Goal: Transaction & Acquisition: Download file/media

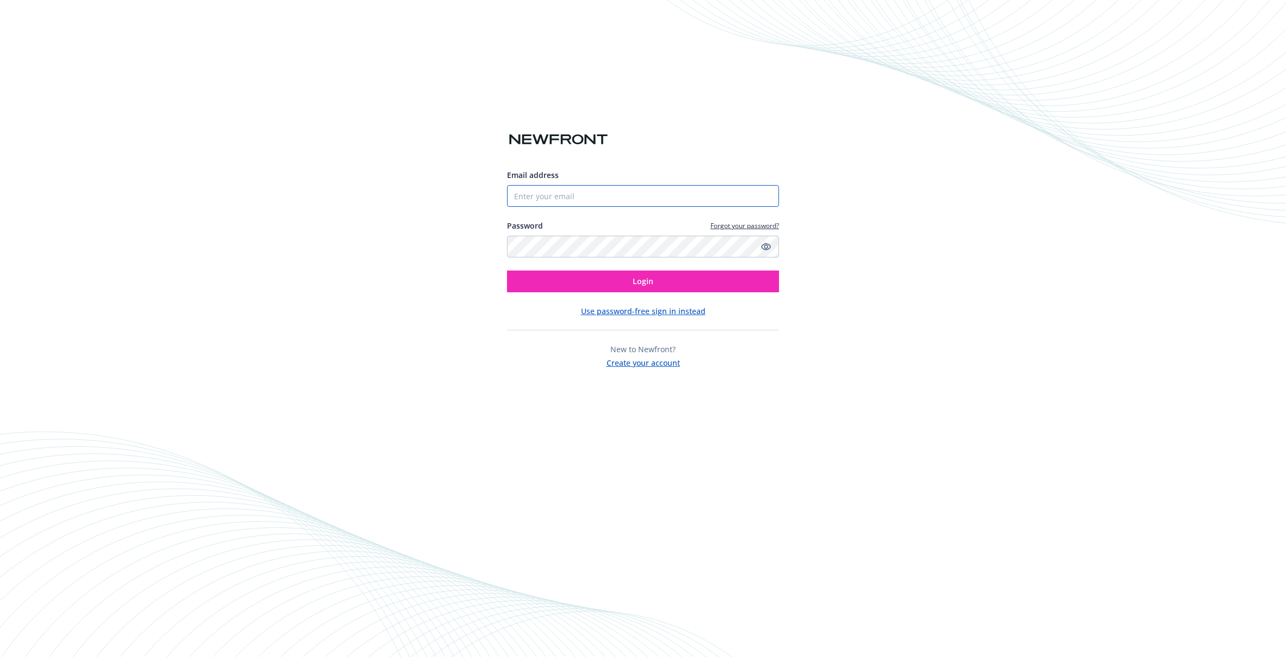
click at [610, 202] on input "Email address" at bounding box center [643, 196] width 272 height 22
type input "[EMAIL_ADDRESS][DOMAIN_NAME]"
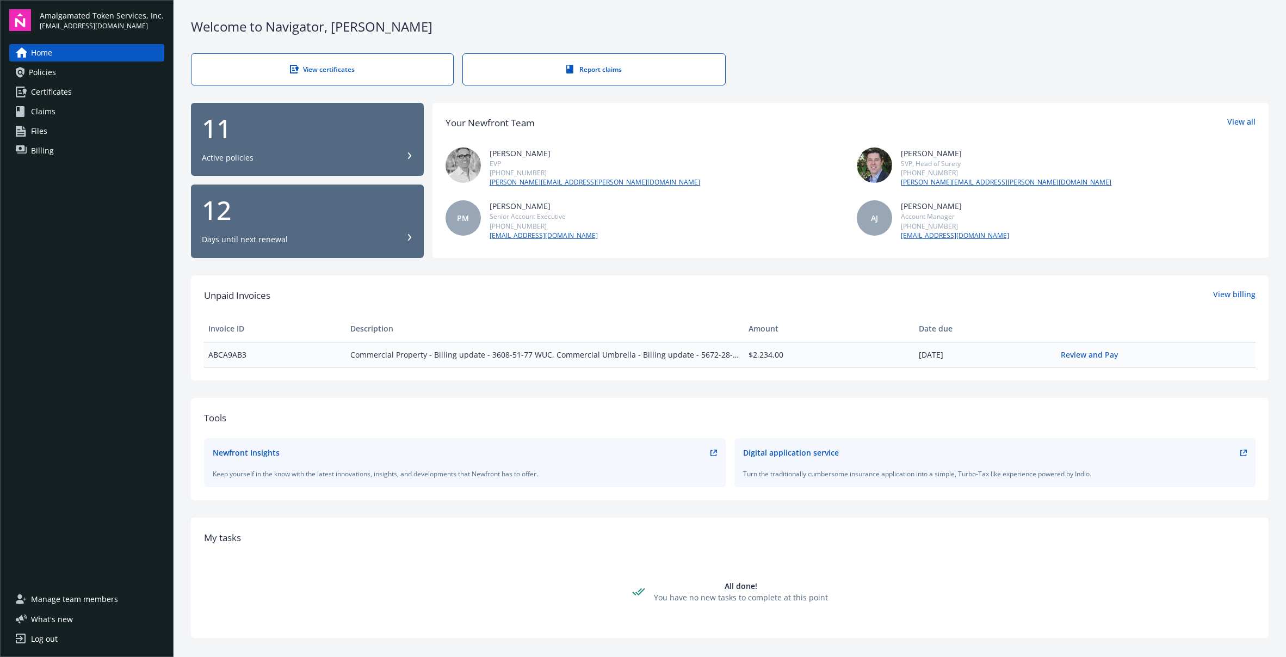
click at [301, 144] on div "11 Active policies" at bounding box center [307, 139] width 211 height 48
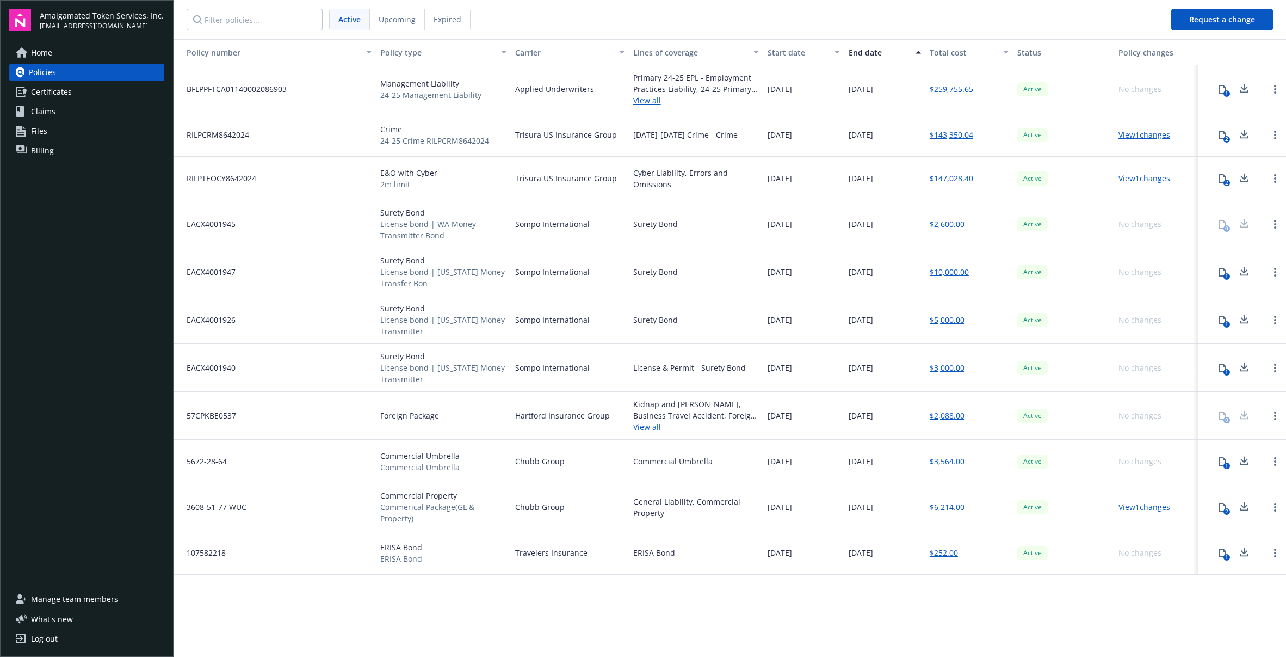
drag, startPoint x: 754, startPoint y: 88, endPoint x: 809, endPoint y: 89, distance: 55.5
click at [809, 89] on div "BFLPPFTCA01140002086903 Management Liability 24-25 Management Liability Applied…" at bounding box center [730, 89] width 1112 height 48
click at [809, 89] on div "[DATE]" at bounding box center [803, 89] width 81 height 48
click at [1239, 88] on icon at bounding box center [1244, 89] width 13 height 14
click at [1220, 136] on icon at bounding box center [1223, 135] width 8 height 9
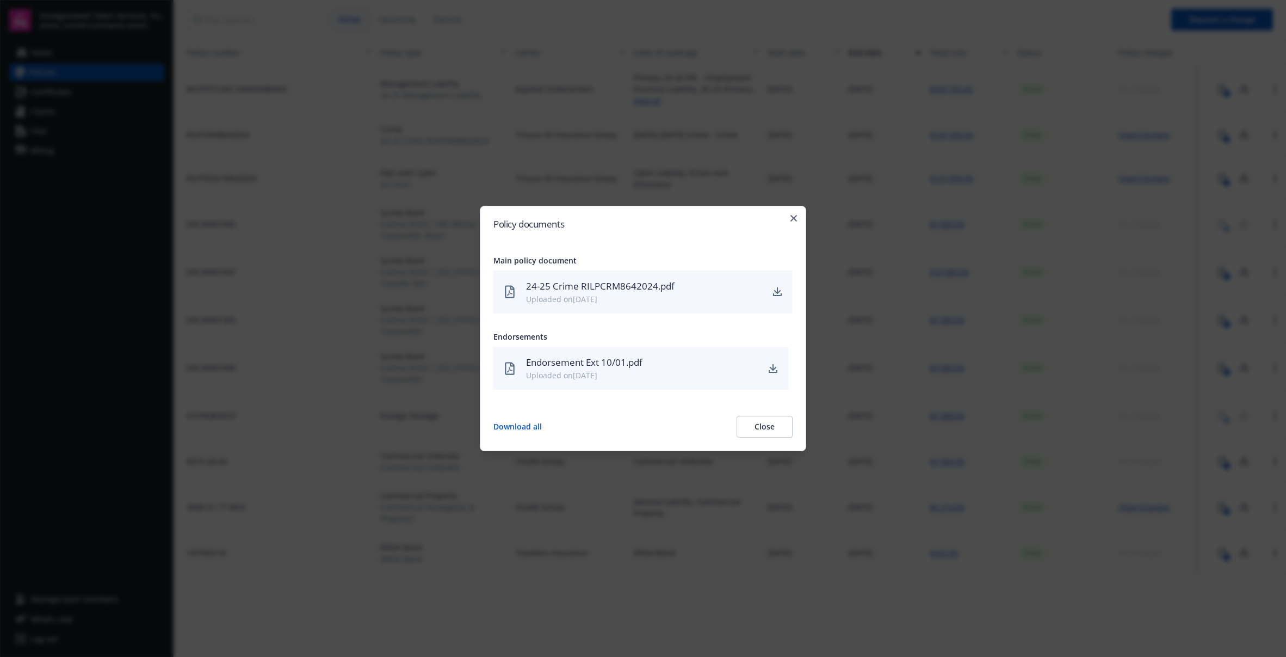
click at [776, 293] on icon "download" at bounding box center [777, 290] width 7 height 7
click at [796, 217] on icon "button" at bounding box center [793, 218] width 7 height 7
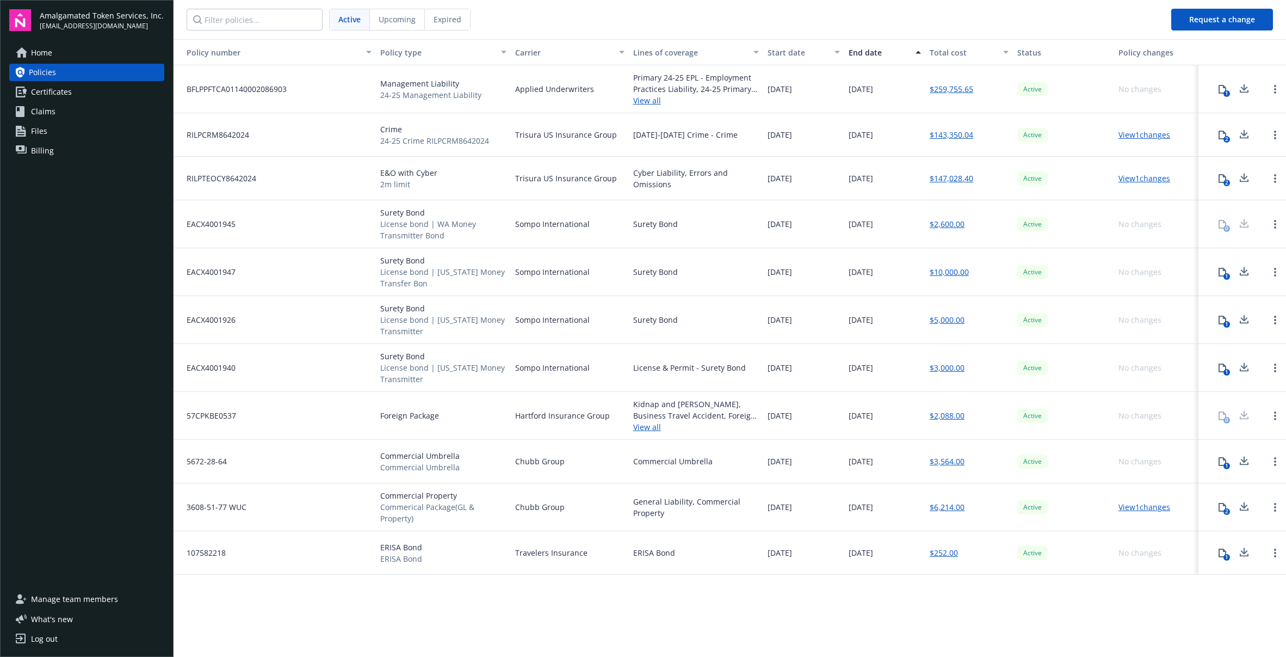
click at [1218, 175] on icon at bounding box center [1222, 178] width 9 height 9
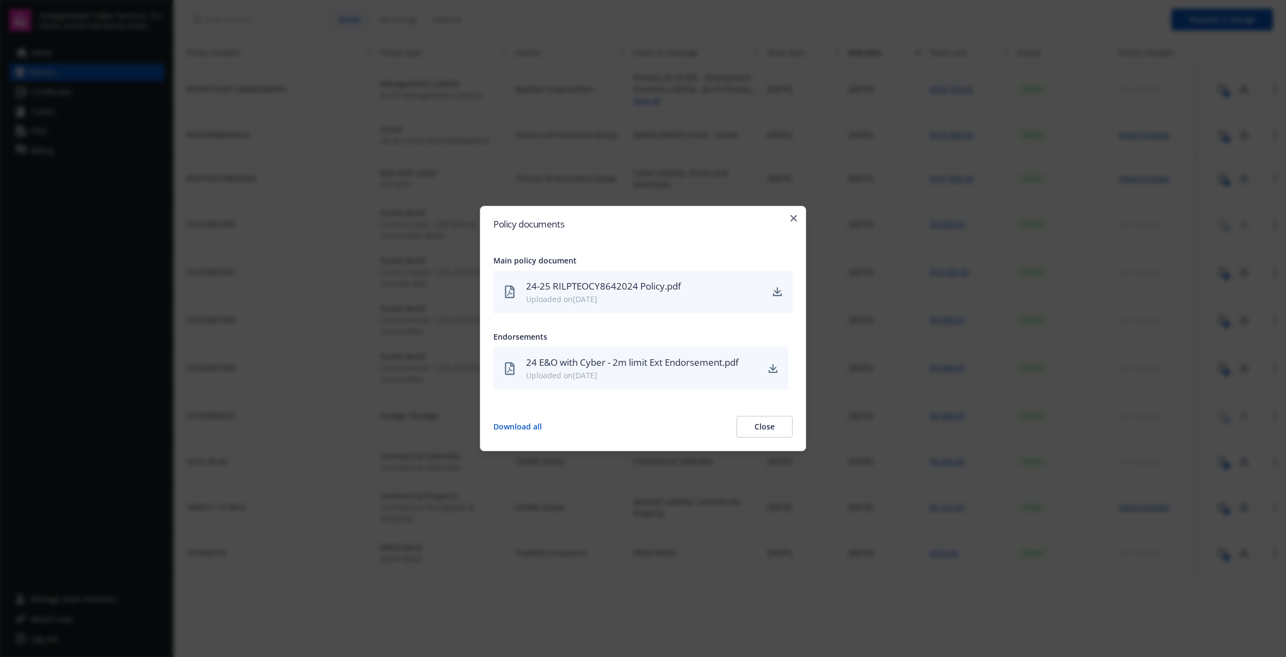
click at [778, 292] on icon "download" at bounding box center [777, 290] width 7 height 7
click at [771, 367] on icon "download" at bounding box center [773, 367] width 7 height 7
click at [793, 219] on icon "button" at bounding box center [793, 218] width 7 height 7
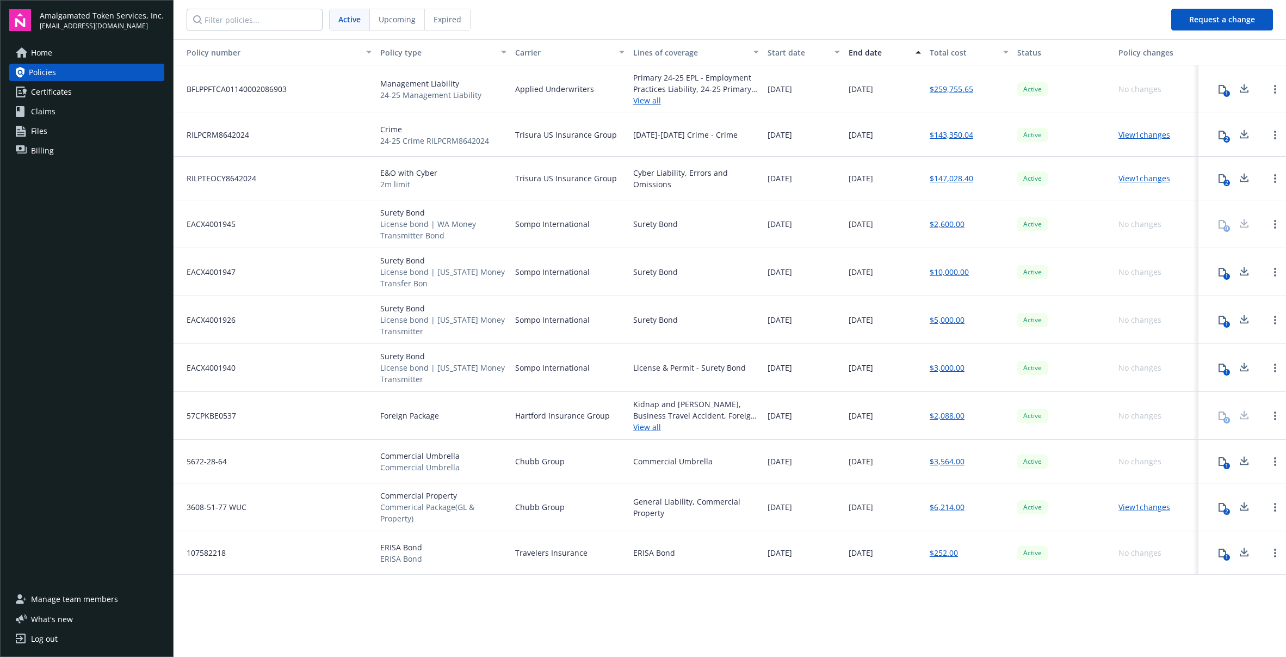
drag, startPoint x: 886, startPoint y: 459, endPoint x: 780, endPoint y: 458, distance: 106.1
click at [799, 458] on div "5672-28-64 Commercial Umbrella Commercial Umbrella Chubb Group Commercial Umbre…" at bounding box center [730, 462] width 1112 height 44
click at [780, 458] on span "[DATE]" at bounding box center [780, 460] width 24 height 11
click at [1222, 463] on icon at bounding box center [1222, 461] width 9 height 9
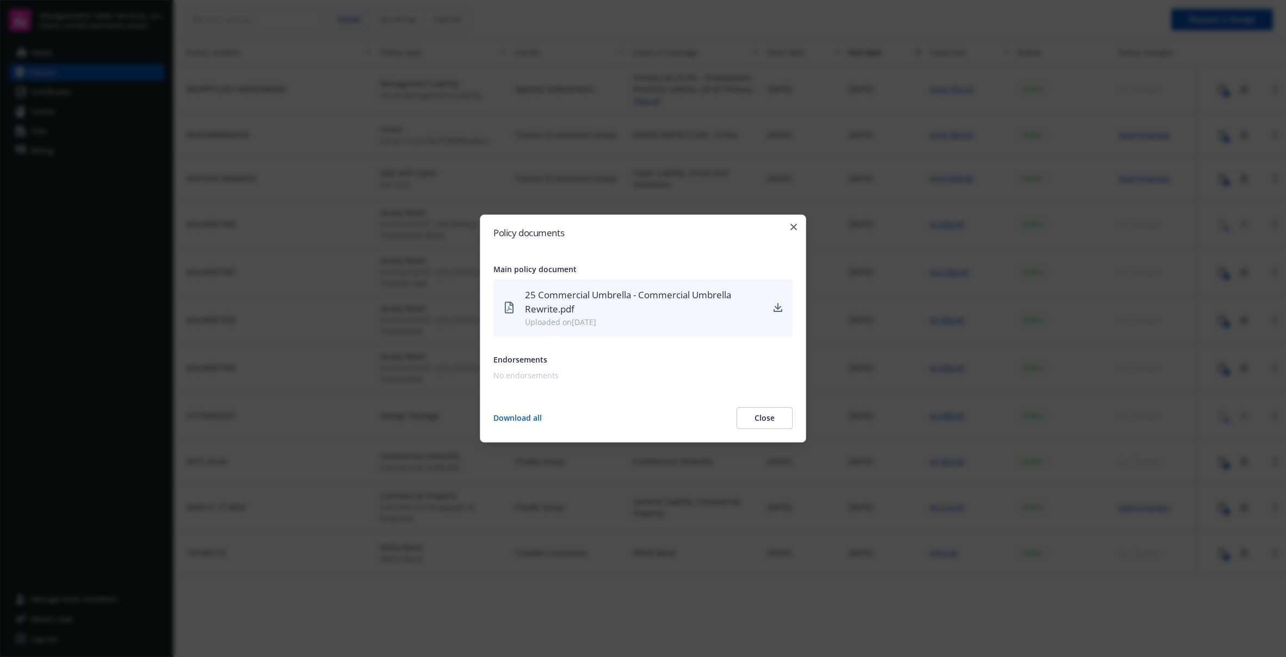
click at [774, 305] on icon "download" at bounding box center [778, 308] width 9 height 9
click at [795, 224] on icon "button" at bounding box center [793, 227] width 7 height 7
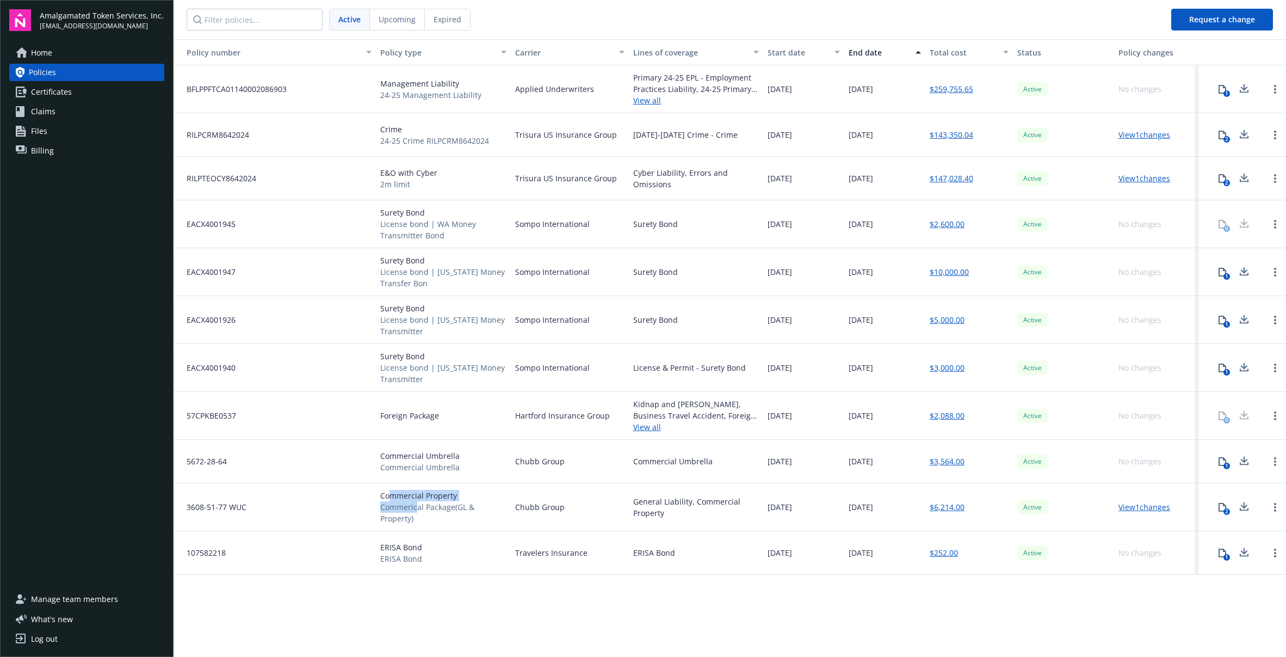
drag, startPoint x: 394, startPoint y: 500, endPoint x: 454, endPoint y: 520, distance: 62.3
click at [447, 517] on div "Commercial Property Commerical Package(GL & Property)" at bounding box center [443, 507] width 126 height 34
click at [454, 520] on span "Commerical Package(GL & Property)" at bounding box center [443, 512] width 126 height 23
drag, startPoint x: 446, startPoint y: 518, endPoint x: 382, endPoint y: 496, distance: 67.4
click at [395, 499] on div "Commercial Property Commerical Package(GL & Property)" at bounding box center [443, 507] width 126 height 34
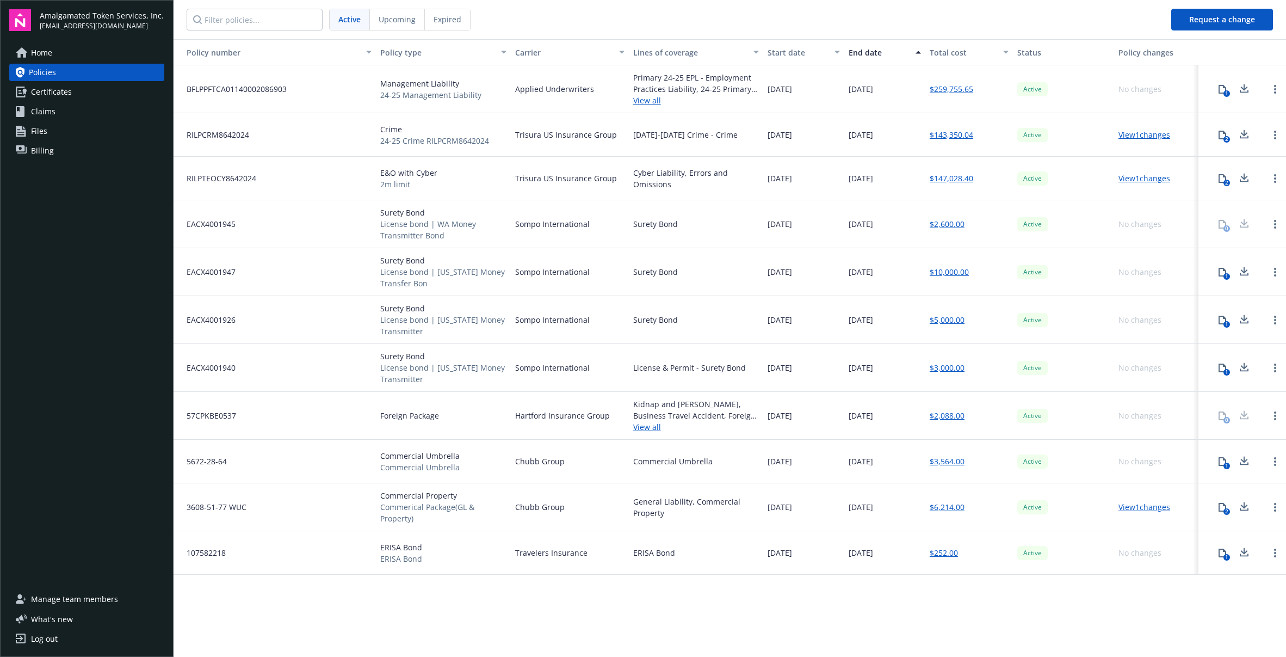
click at [381, 496] on span "Commercial Property" at bounding box center [443, 495] width 126 height 11
click at [598, 558] on div "107582218 ERISA Bond ERISA Bond Travelers Insurance ERISA Bond [DATE] [DATE] $2…" at bounding box center [730, 553] width 1112 height 44
drag, startPoint x: 607, startPoint y: 558, endPoint x: 630, endPoint y: 553, distance: 24.0
click at [607, 559] on div "Travelers Insurance" at bounding box center [570, 553] width 118 height 44
drag, startPoint x: 585, startPoint y: 551, endPoint x: 485, endPoint y: 549, distance: 99.6
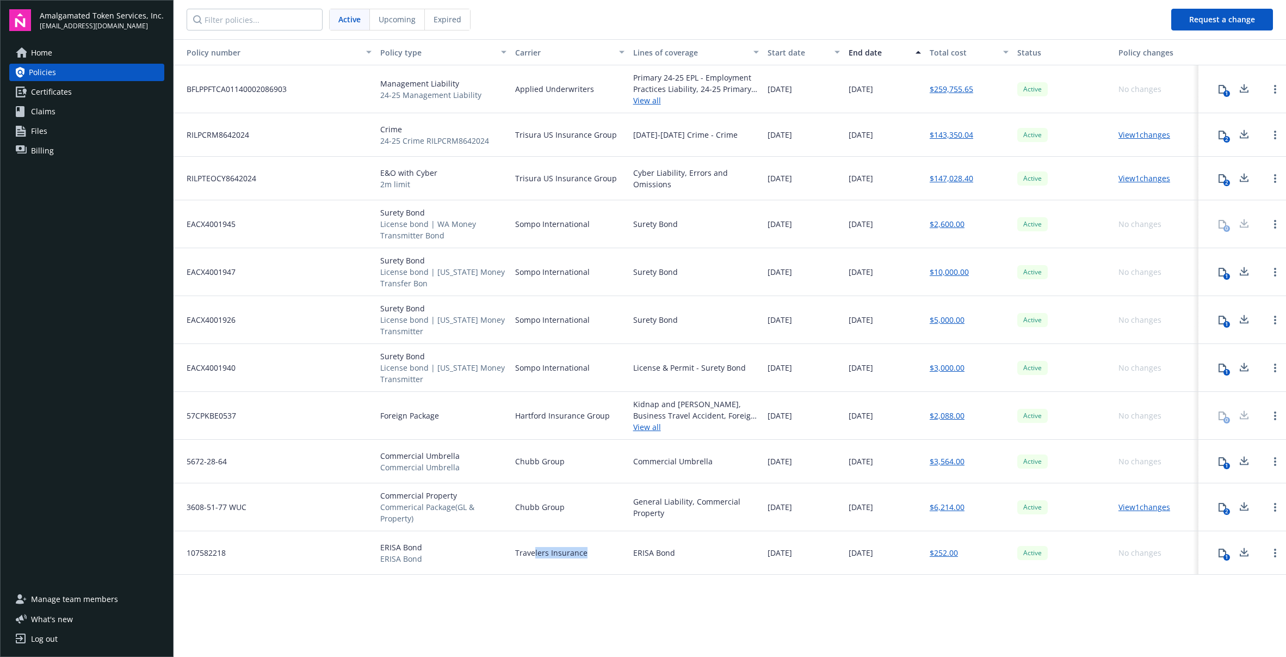
click at [500, 549] on div "107582218 ERISA Bond ERISA Bond Travelers Insurance ERISA Bond [DATE] [DATE] $2…" at bounding box center [730, 553] width 1112 height 44
click at [485, 549] on div "ERISA Bond ERISA Bond" at bounding box center [443, 553] width 135 height 44
drag, startPoint x: 543, startPoint y: 555, endPoint x: 631, endPoint y: 558, distance: 87.6
click at [609, 555] on div "Travelers Insurance" at bounding box center [570, 553] width 118 height 44
click at [659, 562] on div "ERISA Bond" at bounding box center [696, 553] width 135 height 44
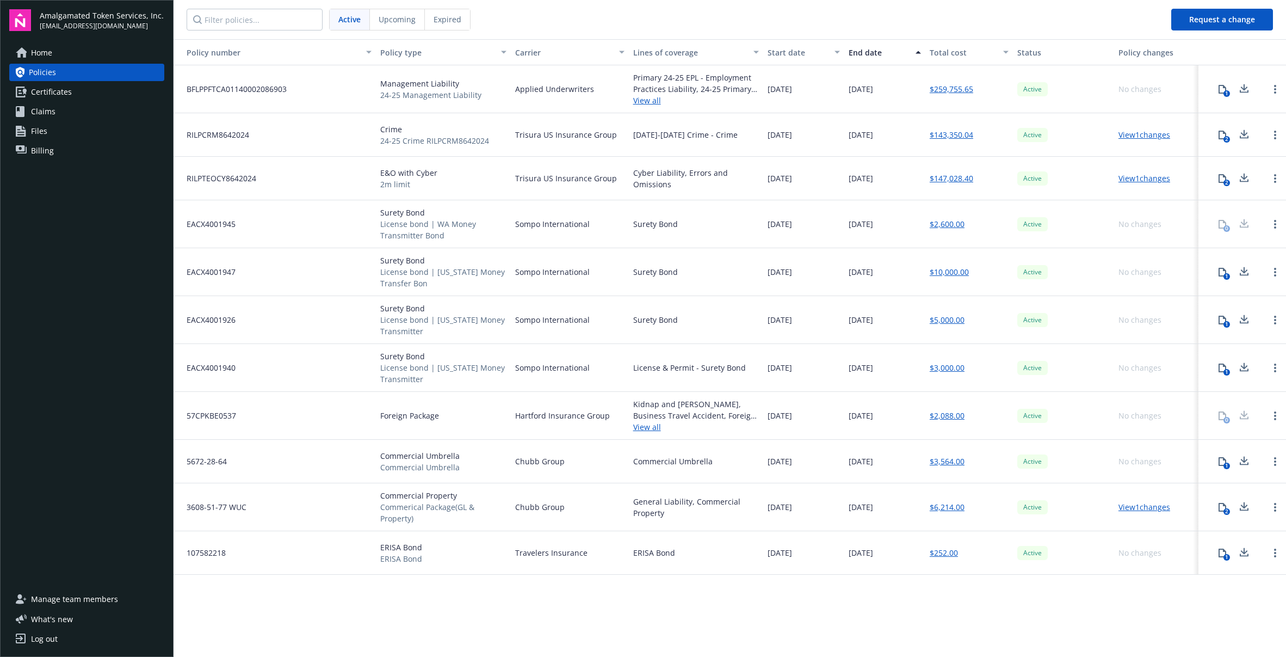
click at [1221, 557] on button "1" at bounding box center [1223, 553] width 22 height 22
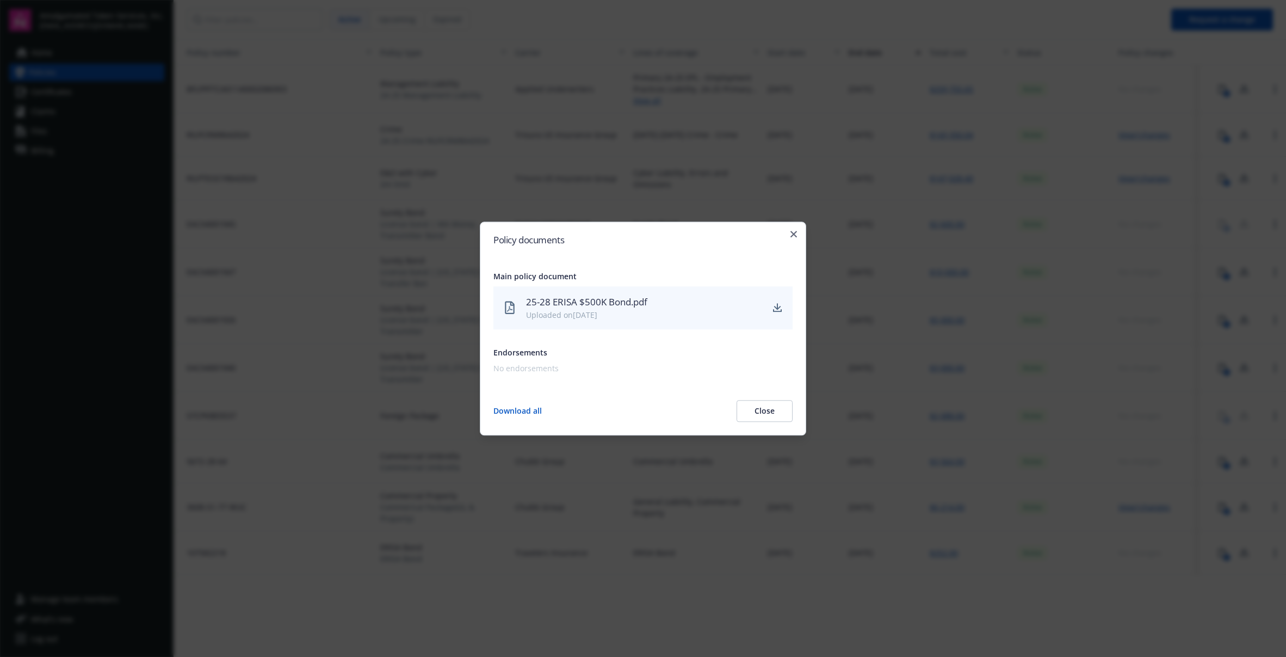
click at [799, 236] on div "Policy documents Main policy document 25-28 ERISA $500K Bond.pdf Uploaded on [D…" at bounding box center [643, 328] width 326 height 214
click at [797, 235] on div "Policy documents Main policy document 25-28 ERISA $500K Bond.pdf Uploaded on [D…" at bounding box center [643, 328] width 326 height 214
click at [794, 231] on icon "button" at bounding box center [793, 234] width 7 height 7
click at [794, 233] on div "[DATE]" at bounding box center [803, 224] width 81 height 48
